Goal: Transaction & Acquisition: Purchase product/service

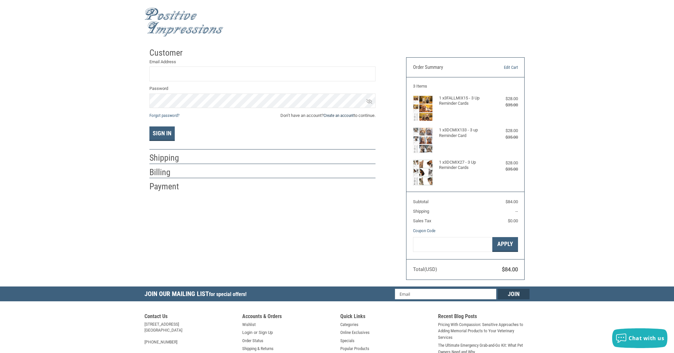
click at [333, 114] on link "Create an account" at bounding box center [338, 115] width 30 height 5
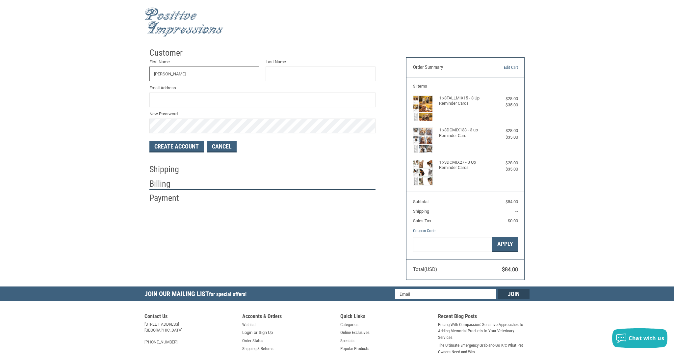
type input "[PERSON_NAME]"
type input "[EMAIL_ADDRESS][DOMAIN_NAME]"
click at [181, 148] on button "Create Account" at bounding box center [176, 146] width 54 height 11
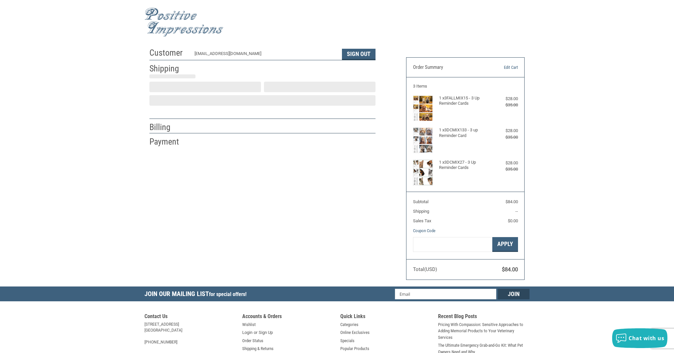
select select "US"
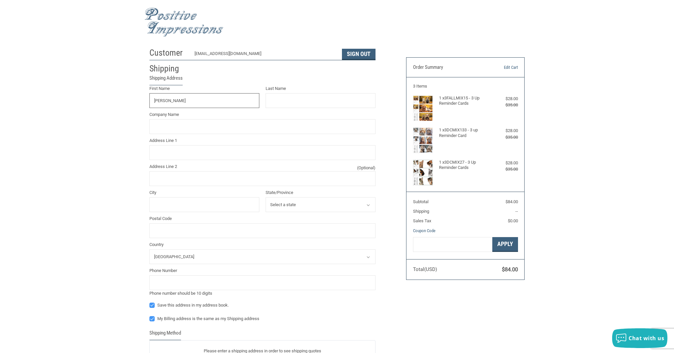
type input "[PERSON_NAME]"
type input "[GEOGRAPHIC_DATA] OF [GEOGRAPHIC_DATA]"
type input "9094 STATE ROUTE 14"
type input "STREETSBORO"
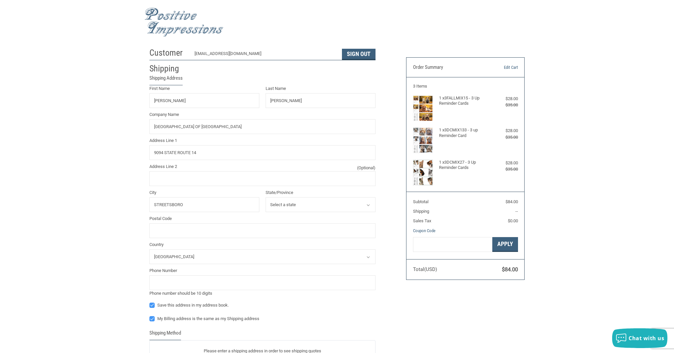
select select "OH"
type input "44241"
click at [81, 159] on div "Customer [EMAIL_ADDRESS][DOMAIN_NAME] Sign Out Shipping Shipping Address First …" at bounding box center [337, 246] width 674 height 405
type input "3306264935"
click at [135, 266] on div "Customer [EMAIL_ADDRESS][DOMAIN_NAME] Sign Out Shipping Shipping Address First …" at bounding box center [337, 249] width 674 height 411
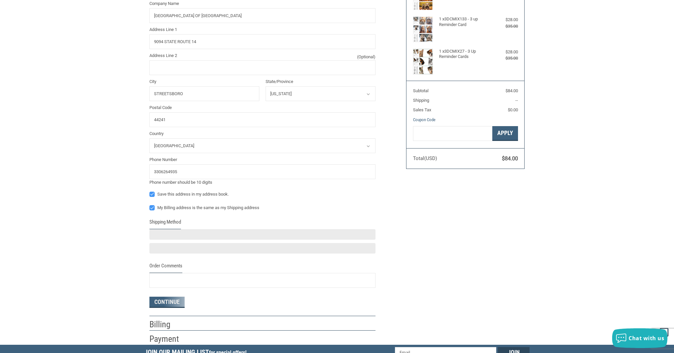
scroll to position [116, 0]
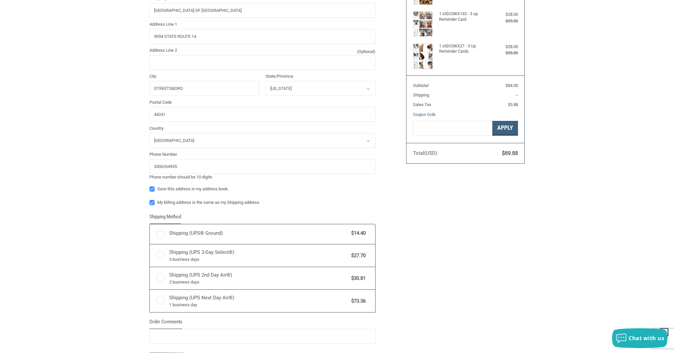
radio input "true"
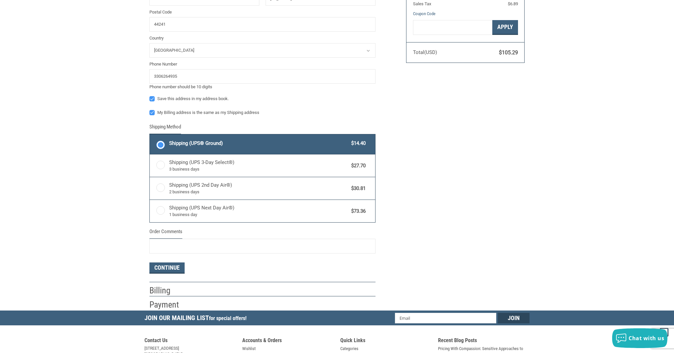
scroll to position [217, 0]
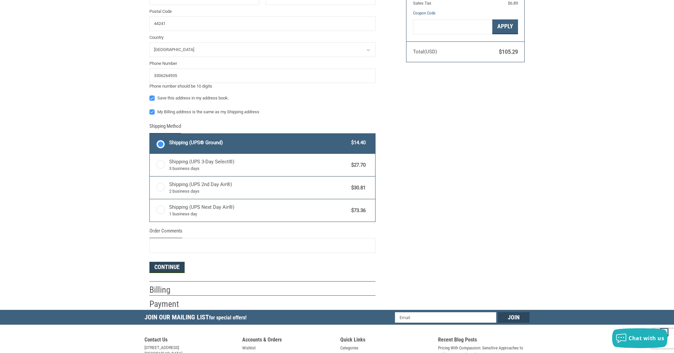
click at [175, 265] on button "Continue" at bounding box center [166, 267] width 35 height 11
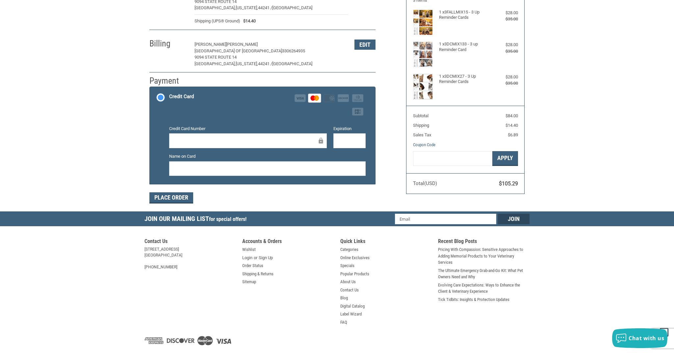
click at [127, 137] on div "Customer [EMAIL_ADDRESS][DOMAIN_NAME] Sign Out Shipping [PERSON_NAME] ANIMAL ME…" at bounding box center [337, 85] width 674 height 253
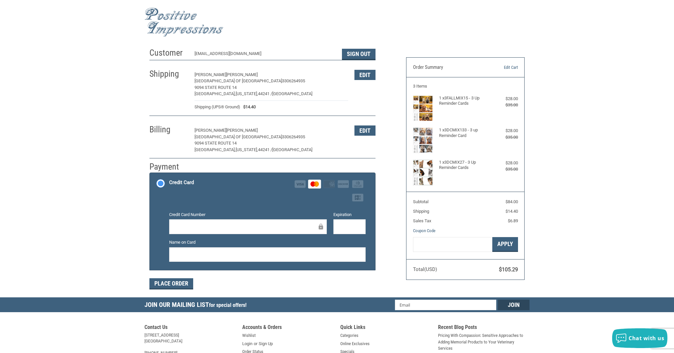
scroll to position [0, 0]
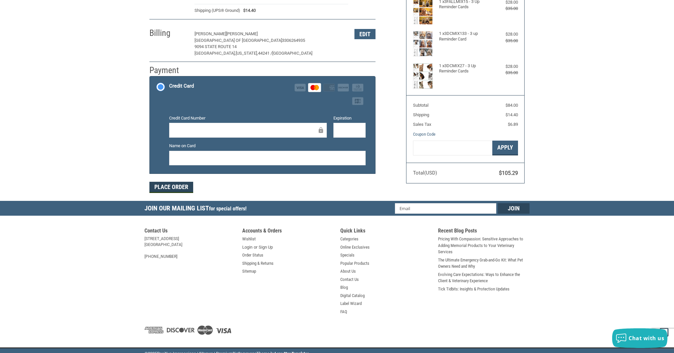
click at [163, 185] on button "Place Order" at bounding box center [171, 187] width 44 height 11
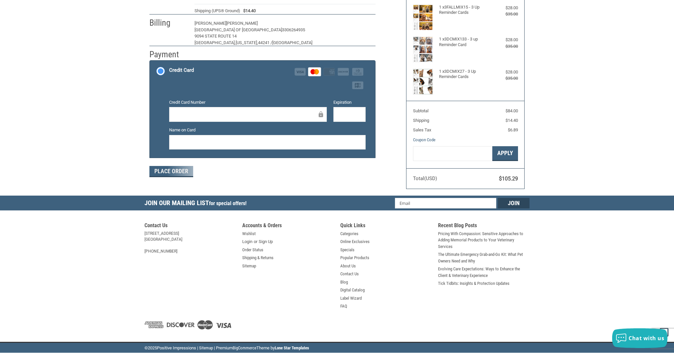
scroll to position [86, 0]
